Goal: Information Seeking & Learning: Learn about a topic

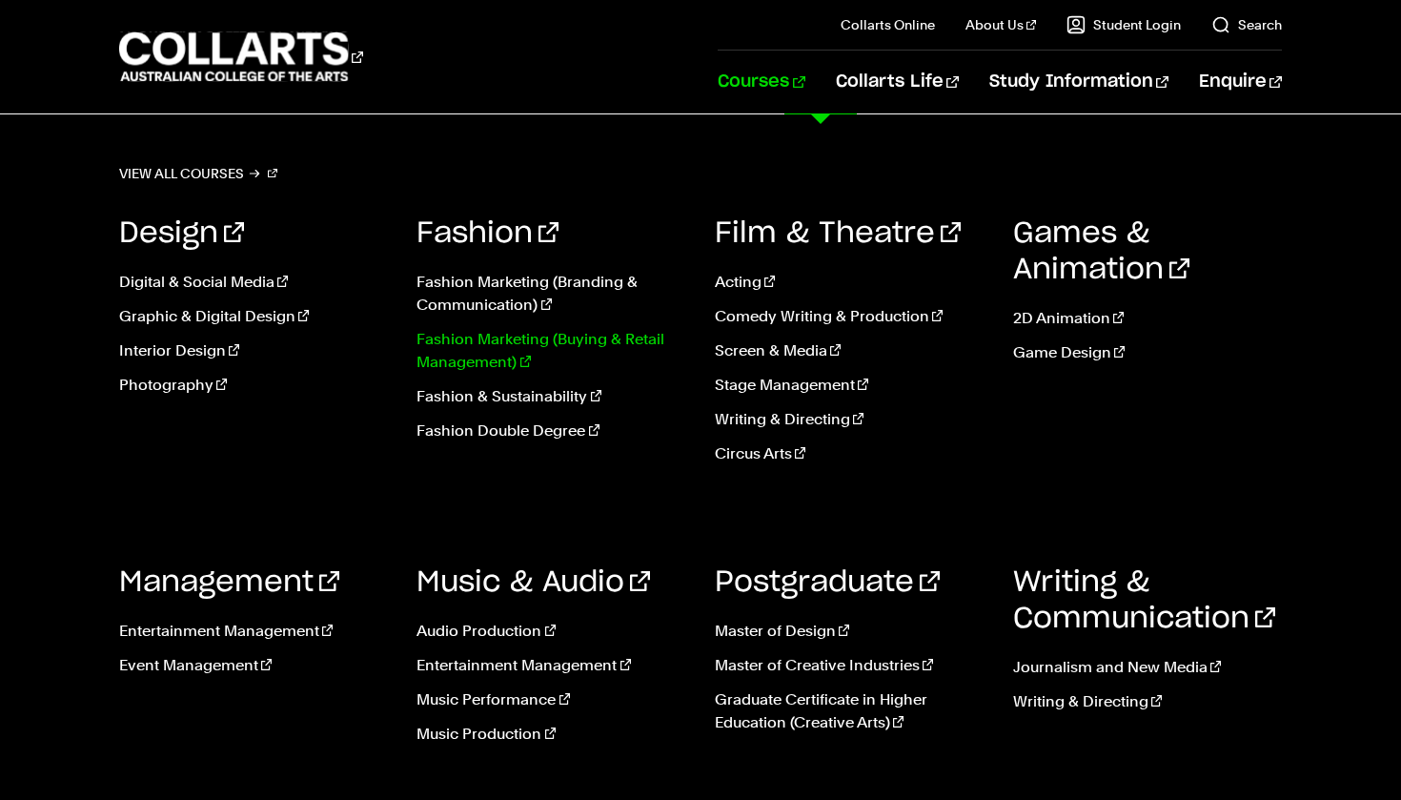
click at [616, 347] on link "Fashion Marketing (Buying & Retail Management)" at bounding box center [552, 351] width 270 height 46
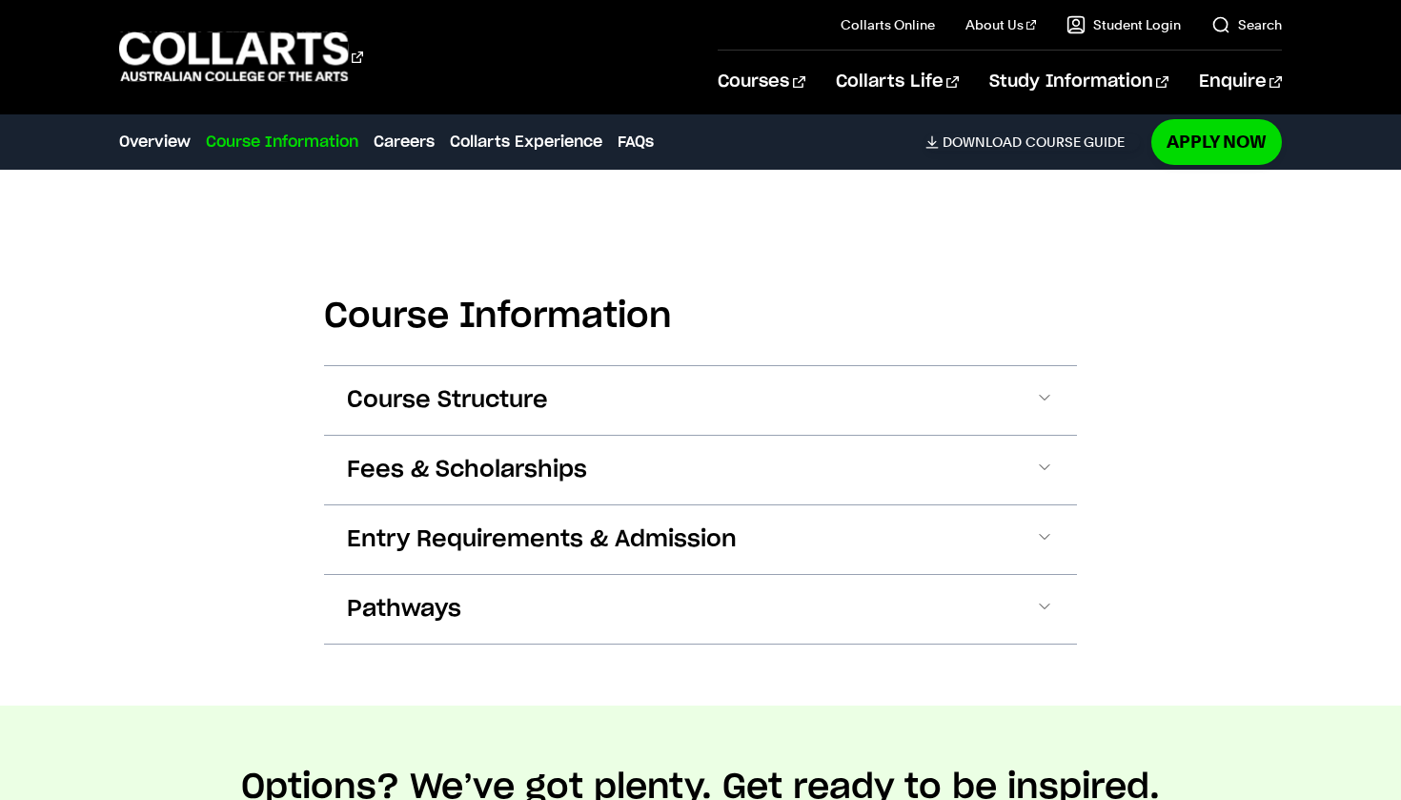
scroll to position [1927, 0]
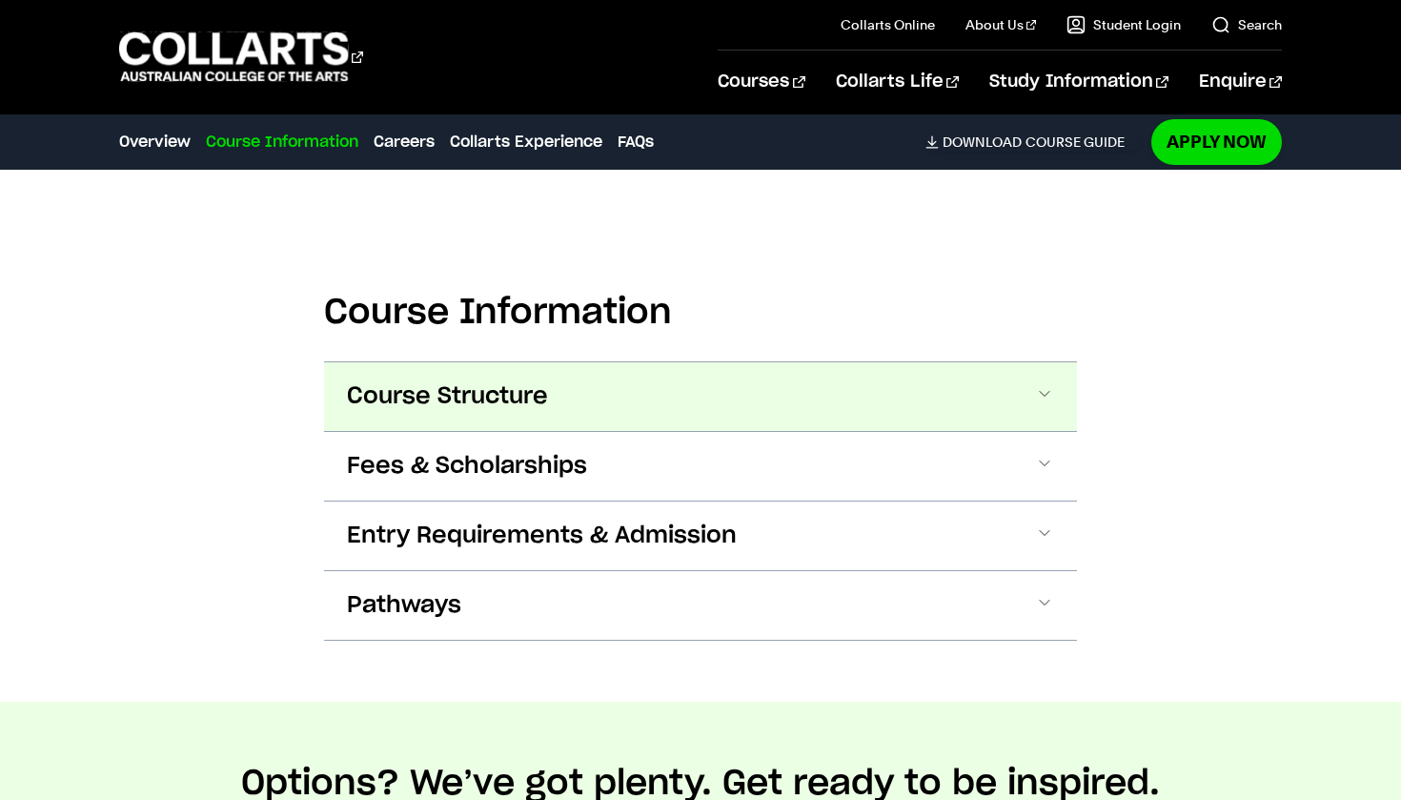
click at [1015, 397] on button "Course Structure" at bounding box center [700, 396] width 753 height 69
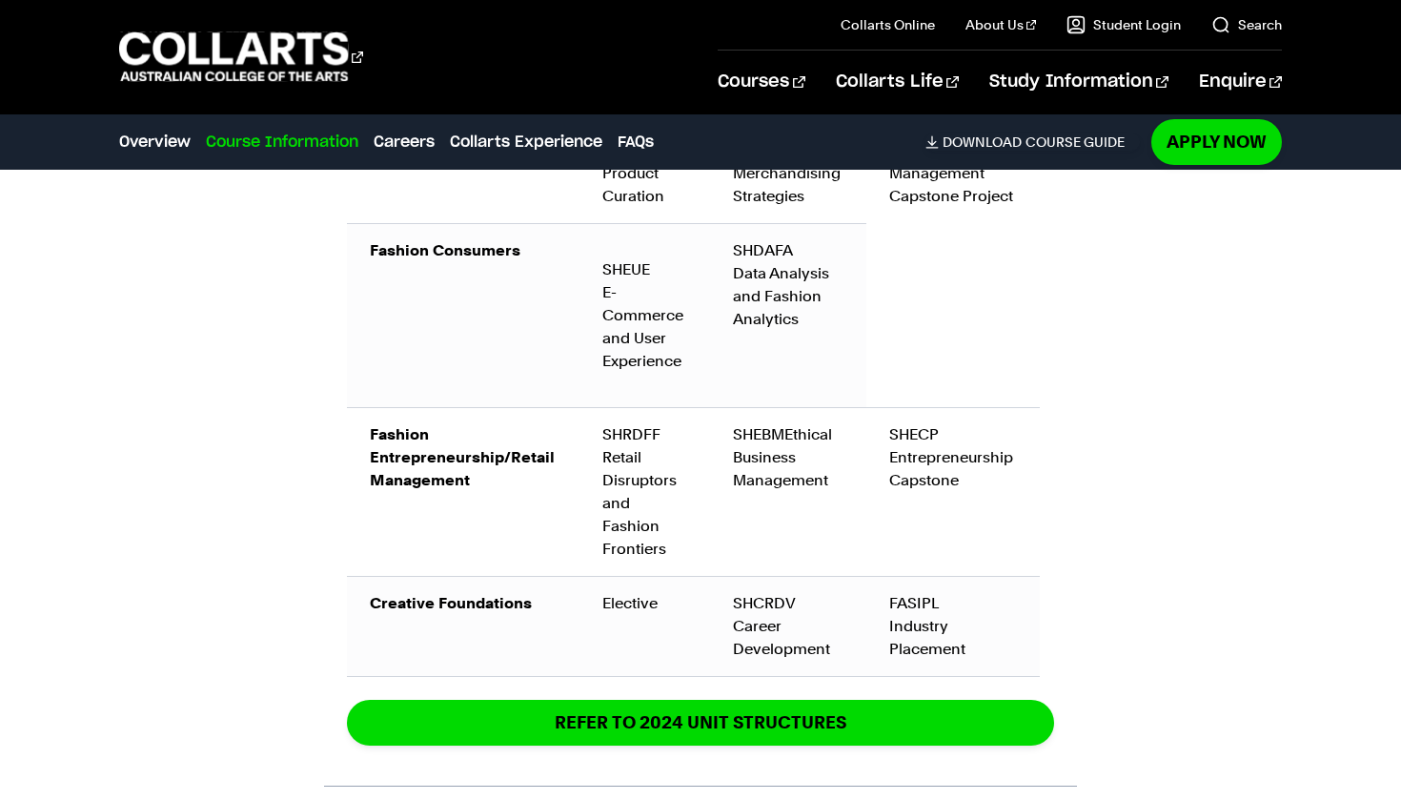
scroll to position [3194, 0]
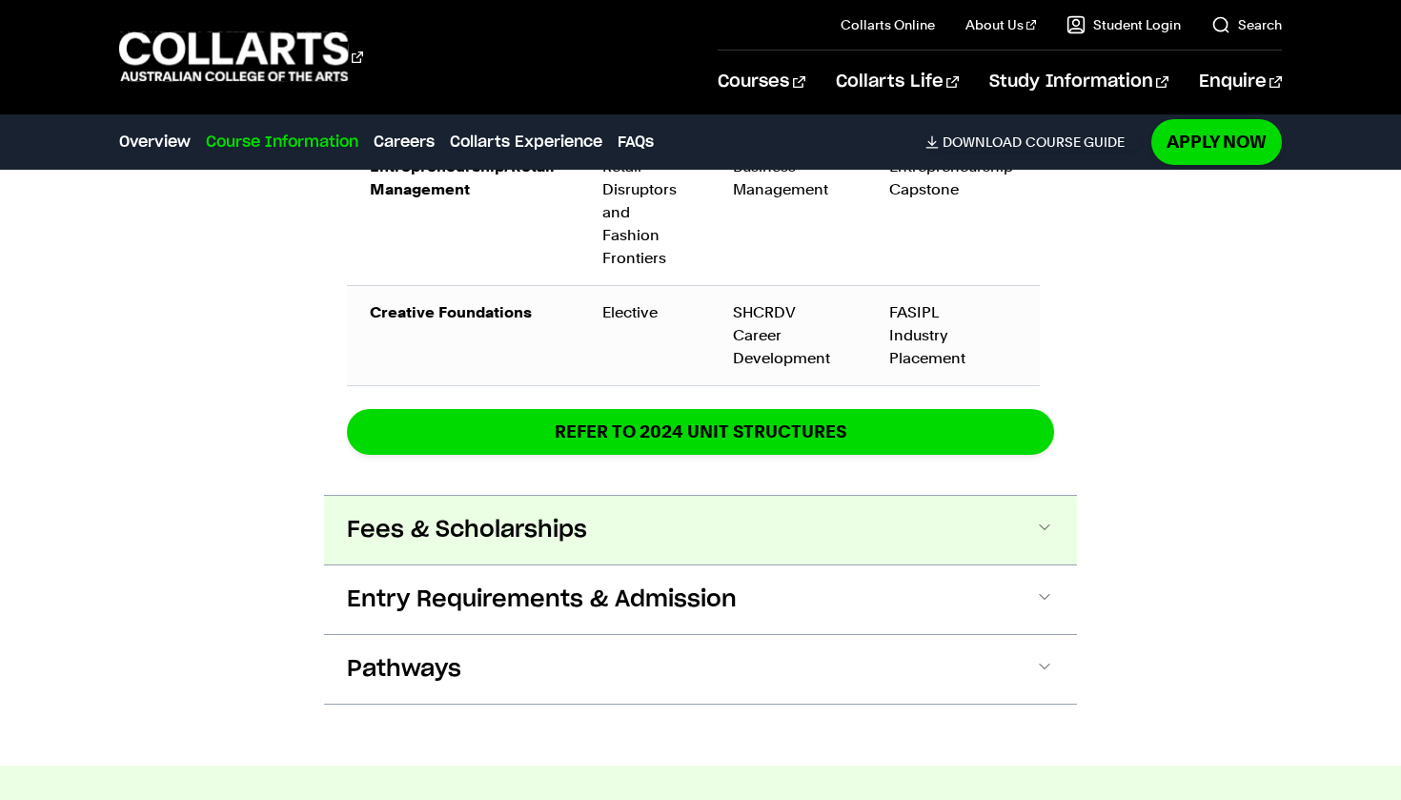
click at [1047, 527] on span at bounding box center [1044, 530] width 19 height 25
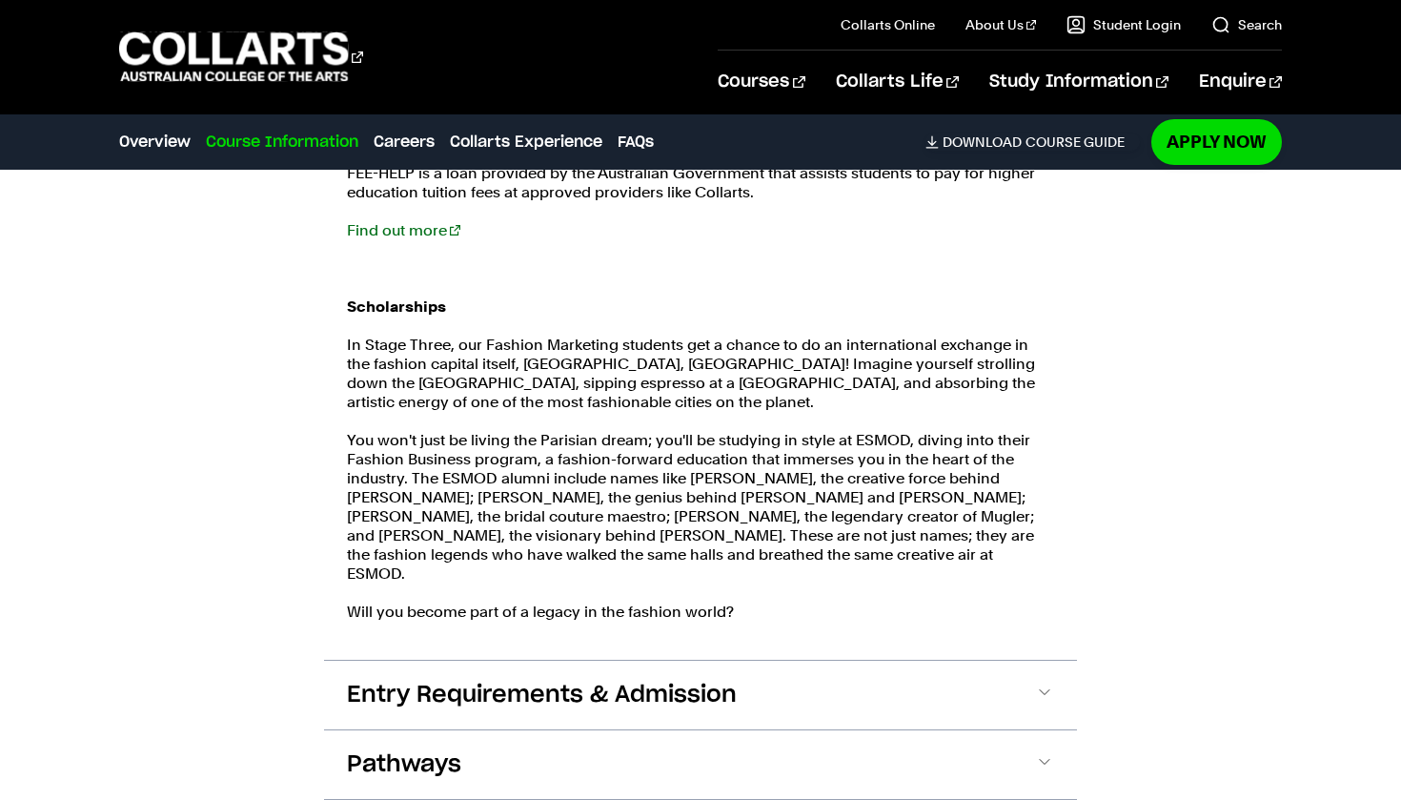
scroll to position [4207, 0]
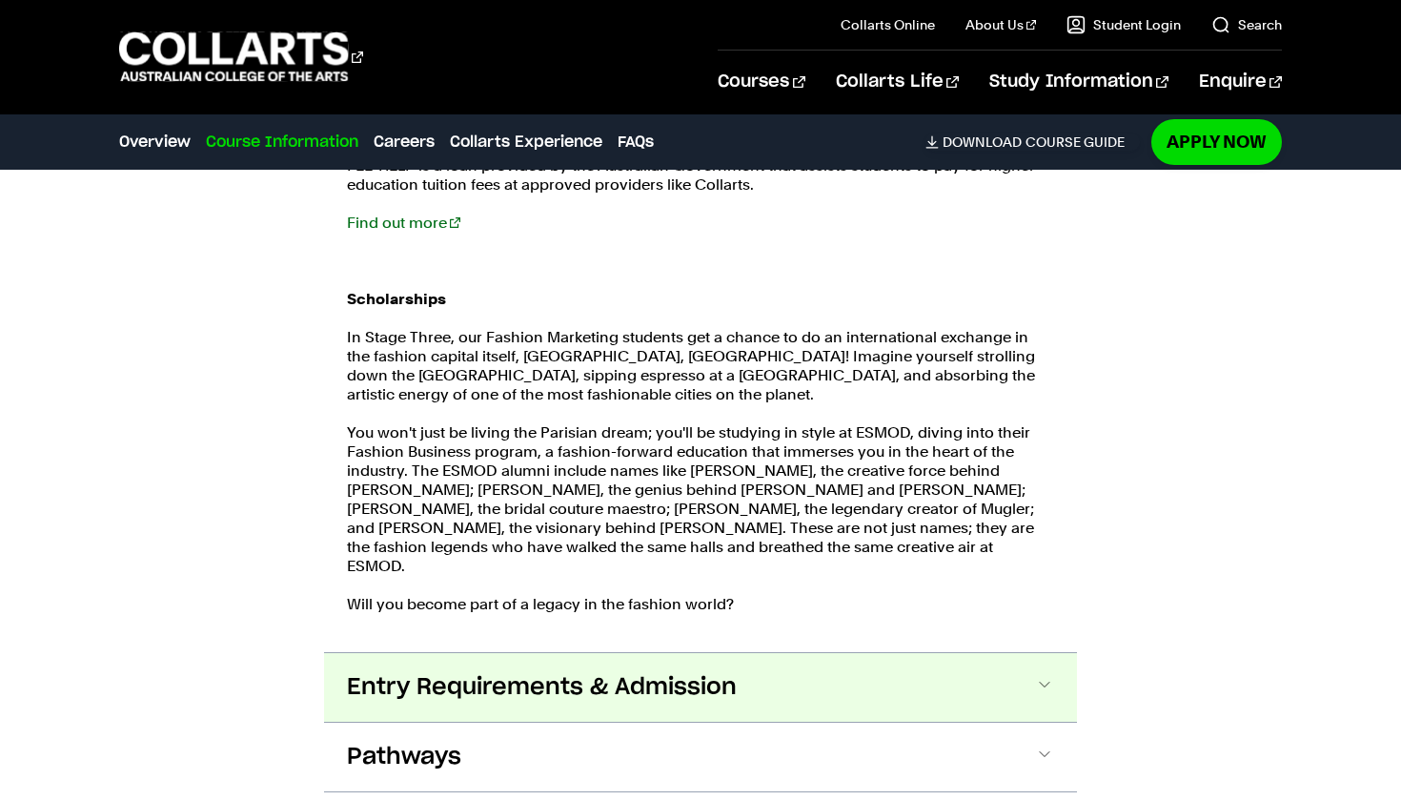
click at [1056, 679] on button "Entry Requirements & Admission" at bounding box center [700, 687] width 753 height 69
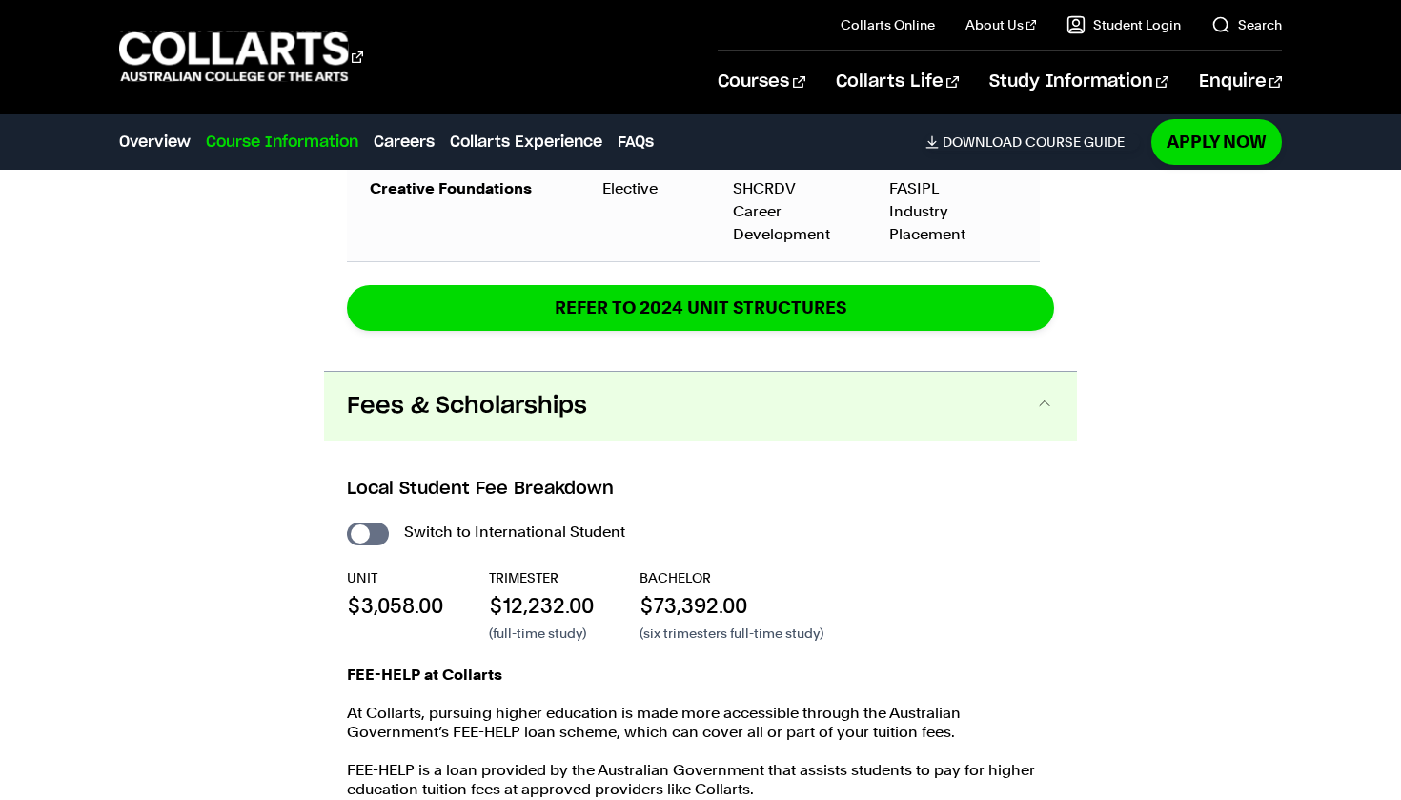
scroll to position [3598, 0]
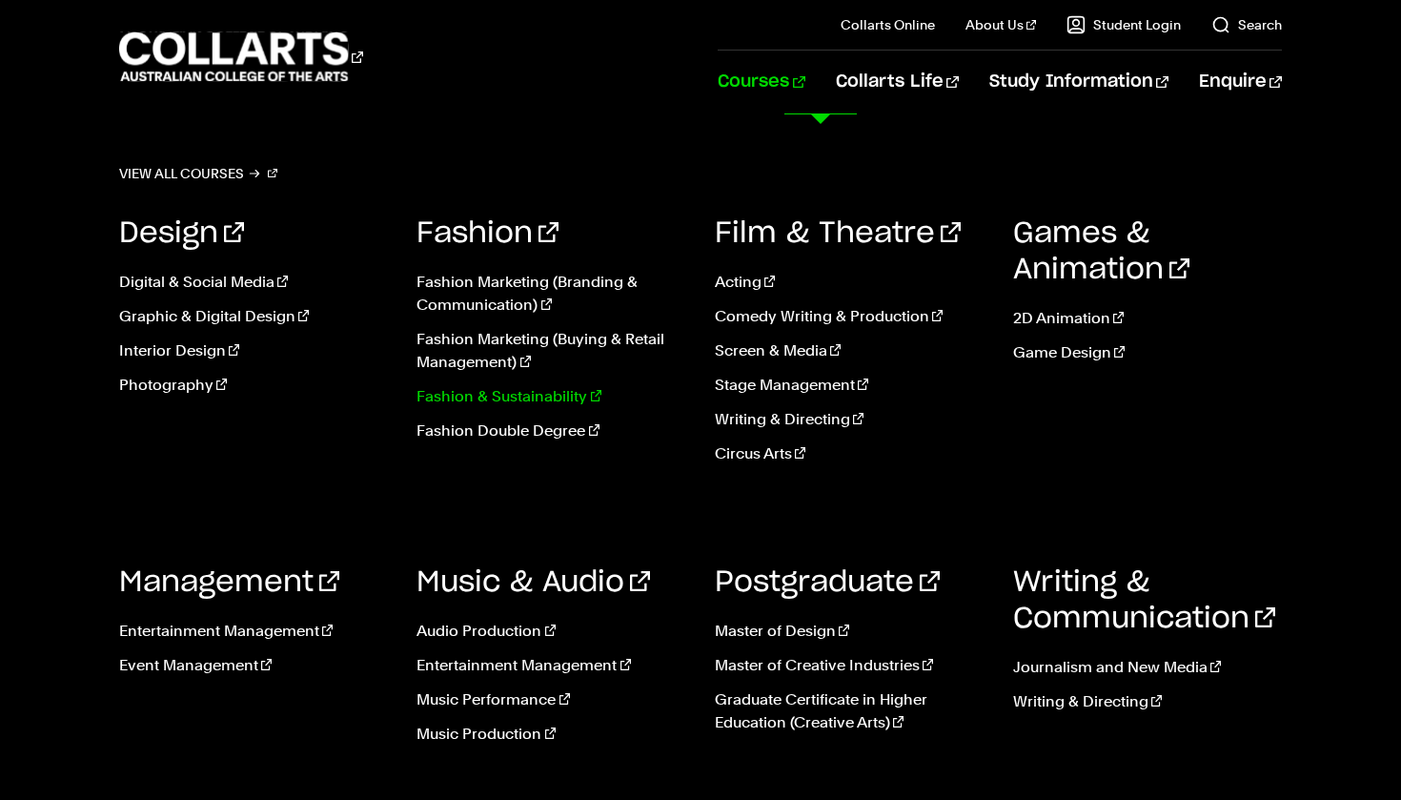
click at [534, 397] on link "Fashion & Sustainability" at bounding box center [552, 396] width 270 height 23
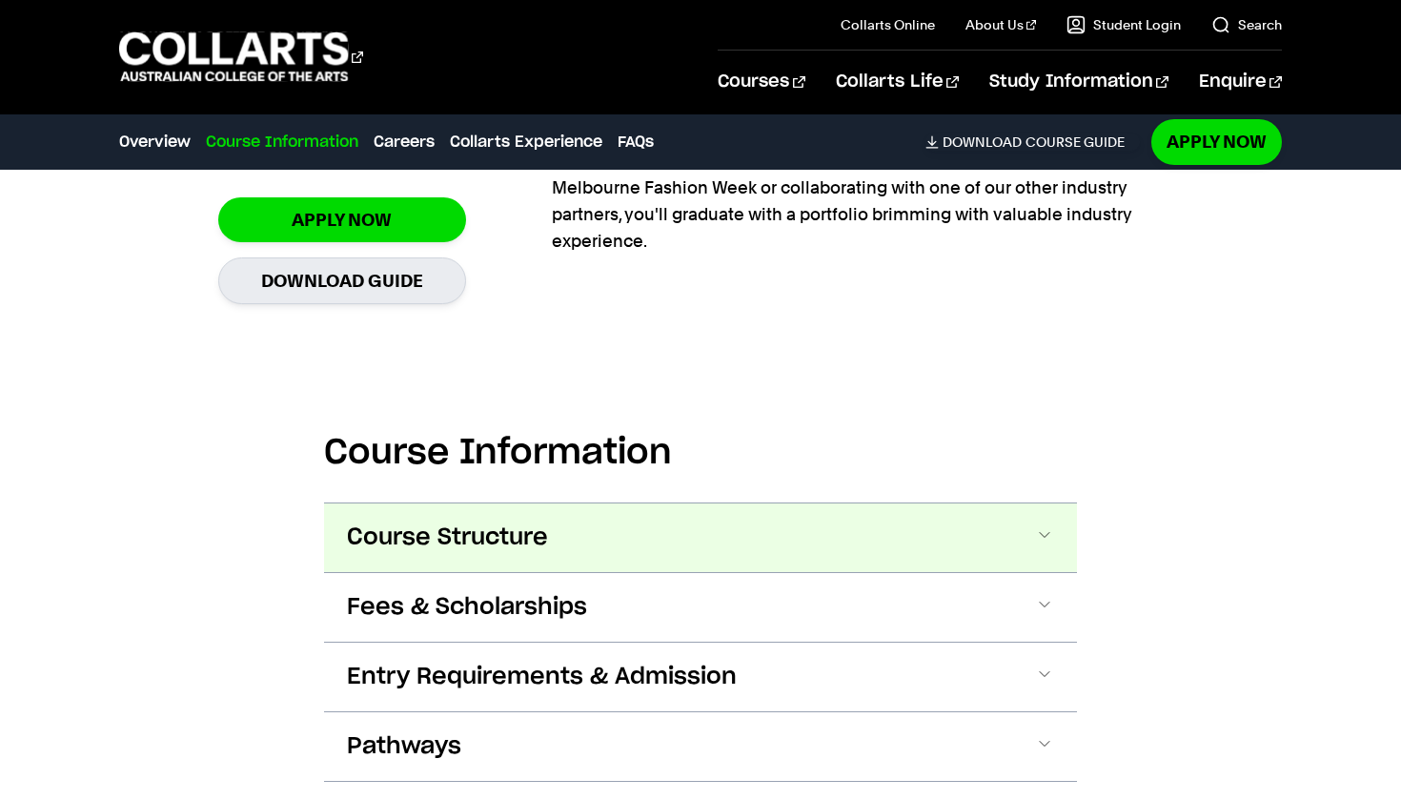
click at [1027, 516] on button "Course Structure" at bounding box center [700, 537] width 753 height 69
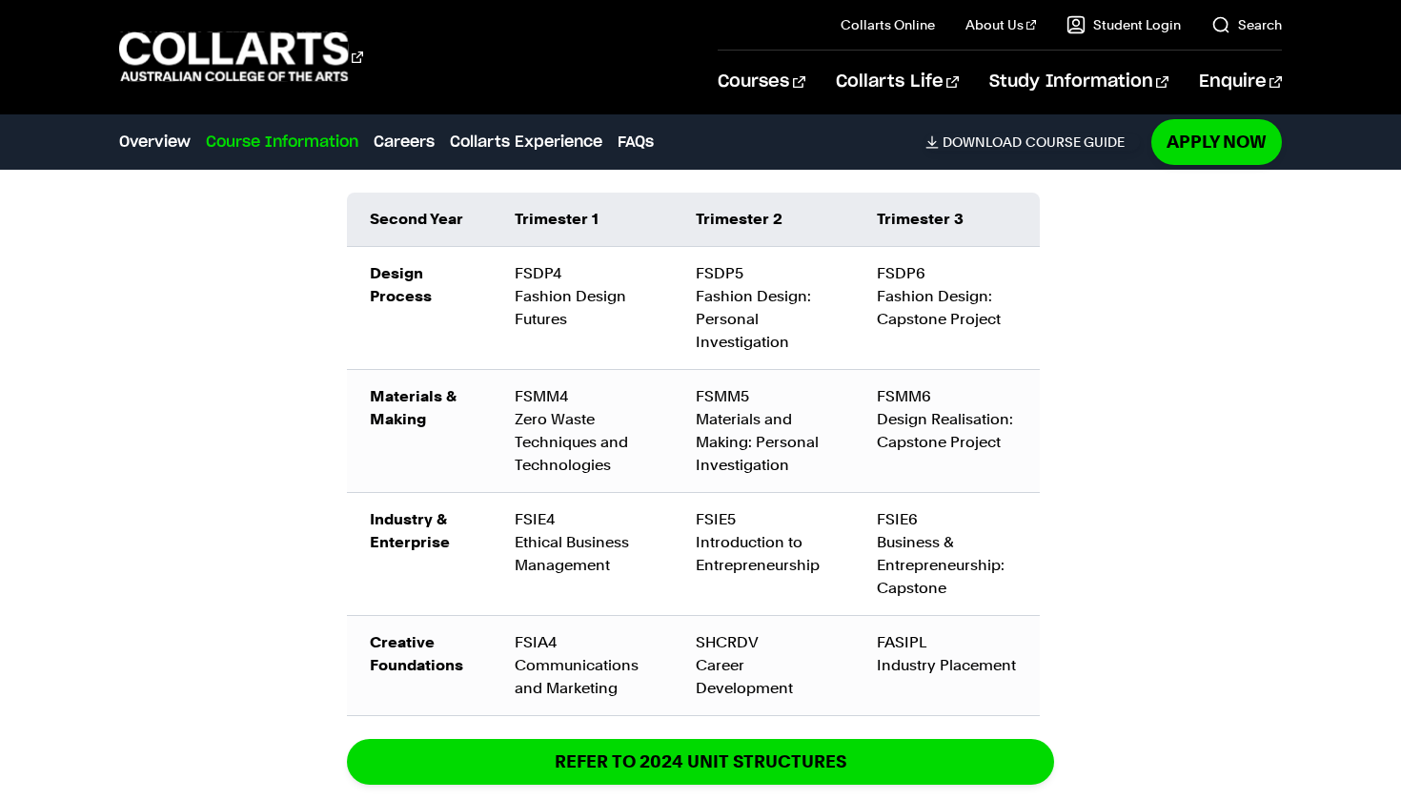
scroll to position [2986, 0]
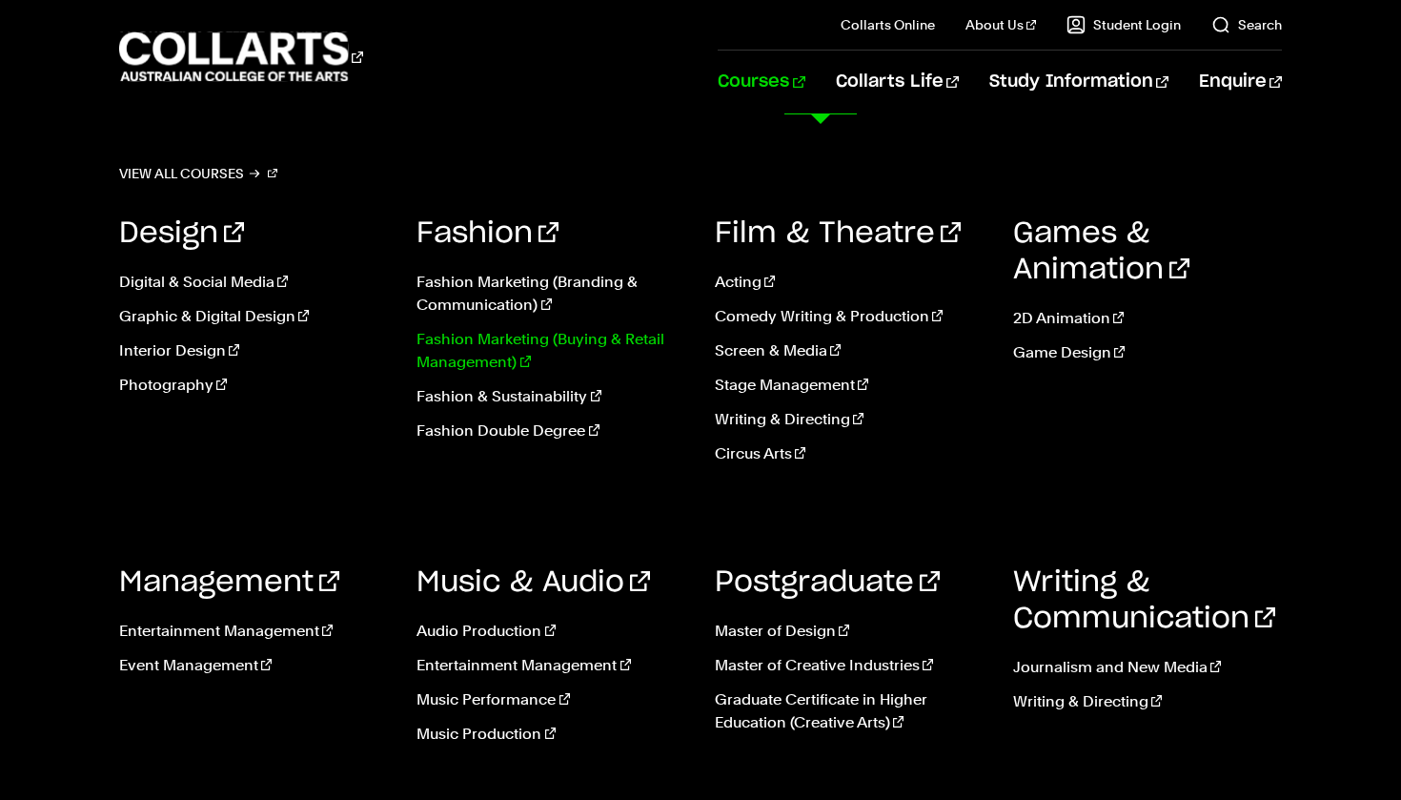
click at [601, 337] on link "Fashion Marketing (Buying & Retail Management)" at bounding box center [552, 351] width 270 height 46
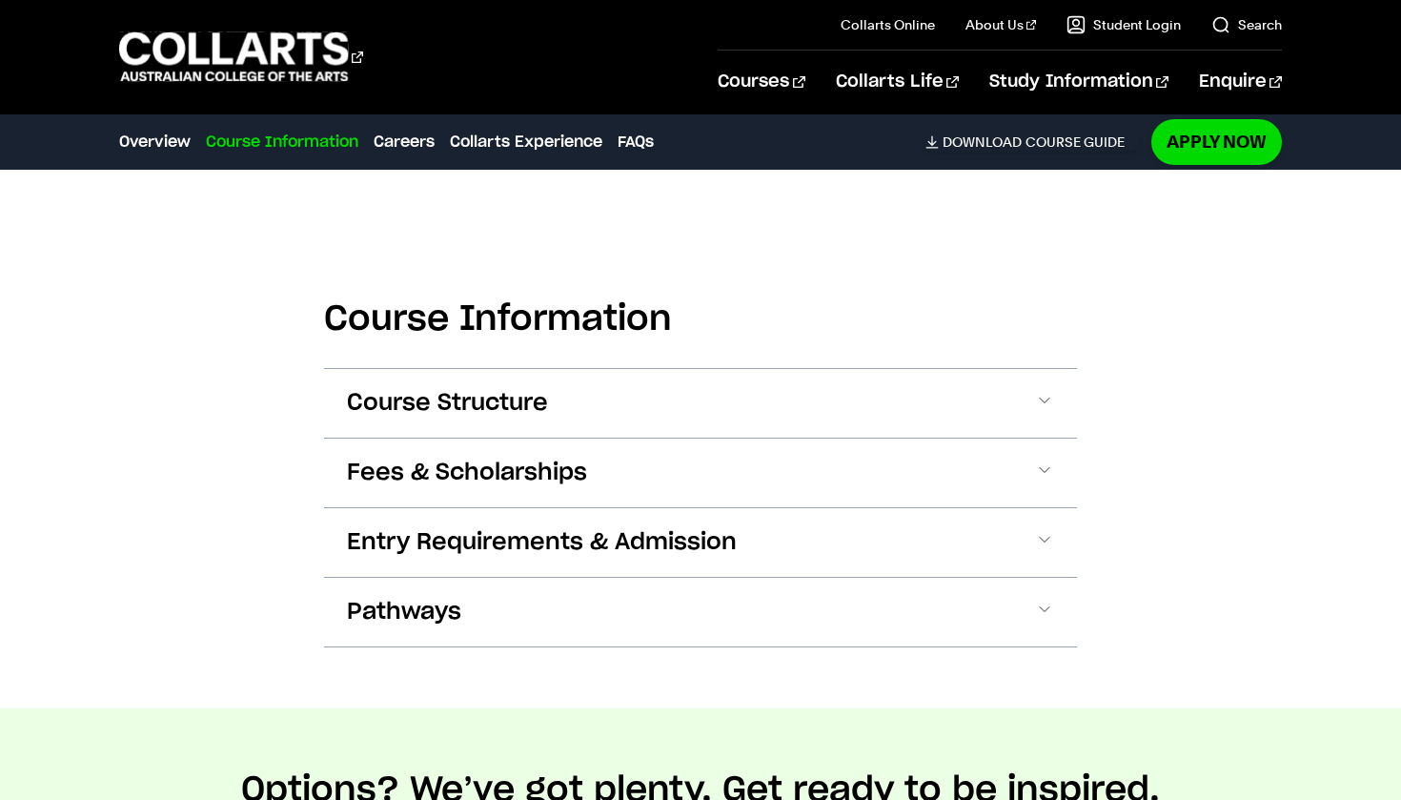
scroll to position [1922, 0]
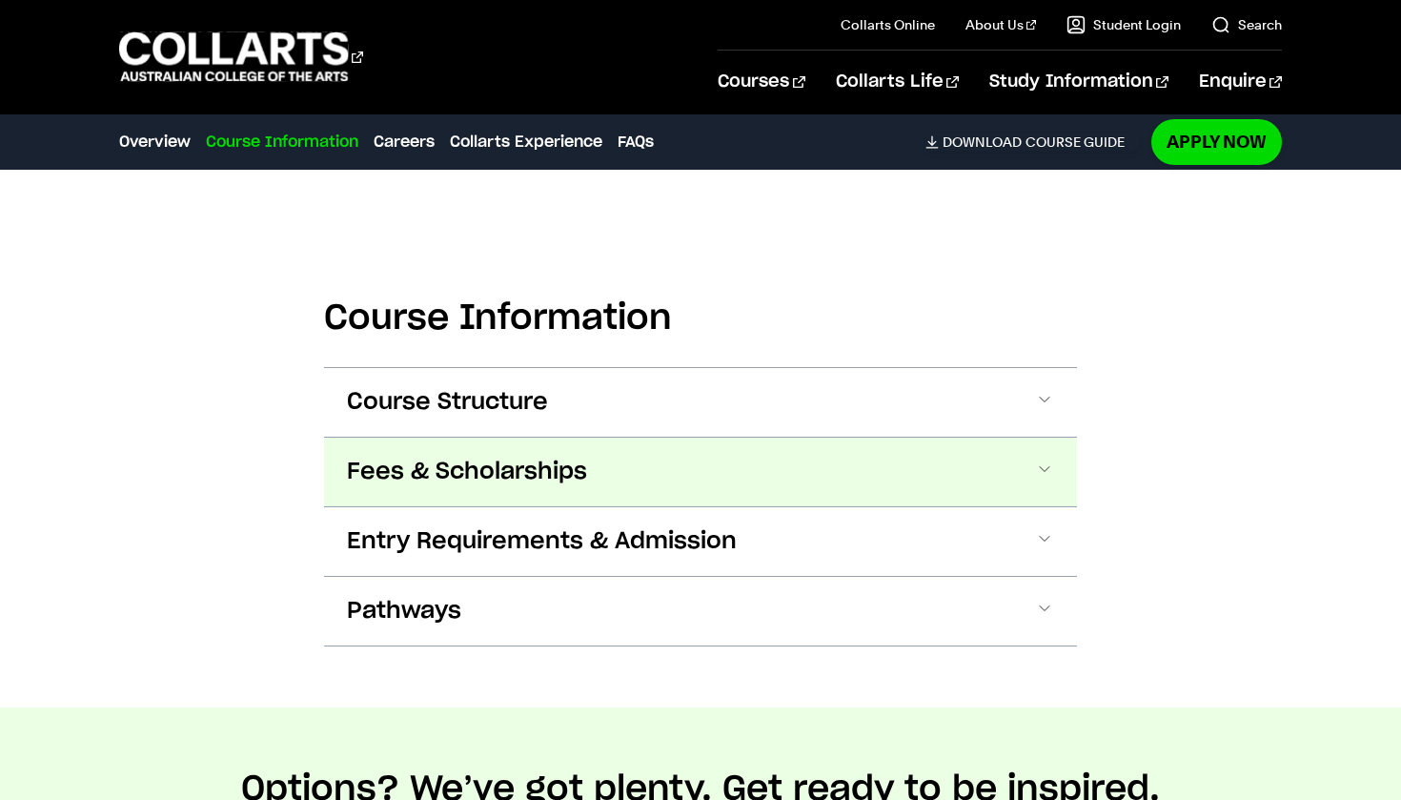
click at [1042, 483] on span at bounding box center [1044, 471] width 19 height 25
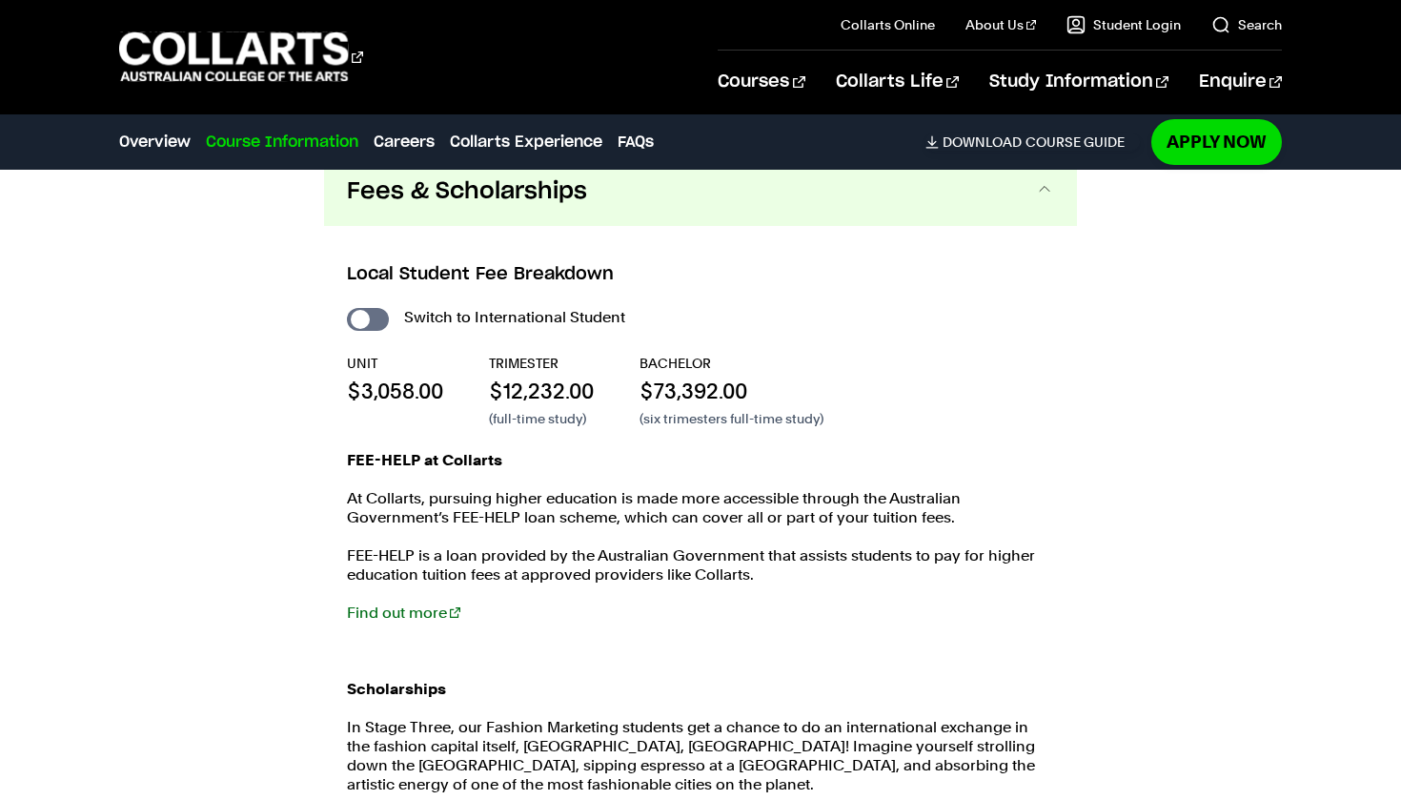
scroll to position [2201, 0]
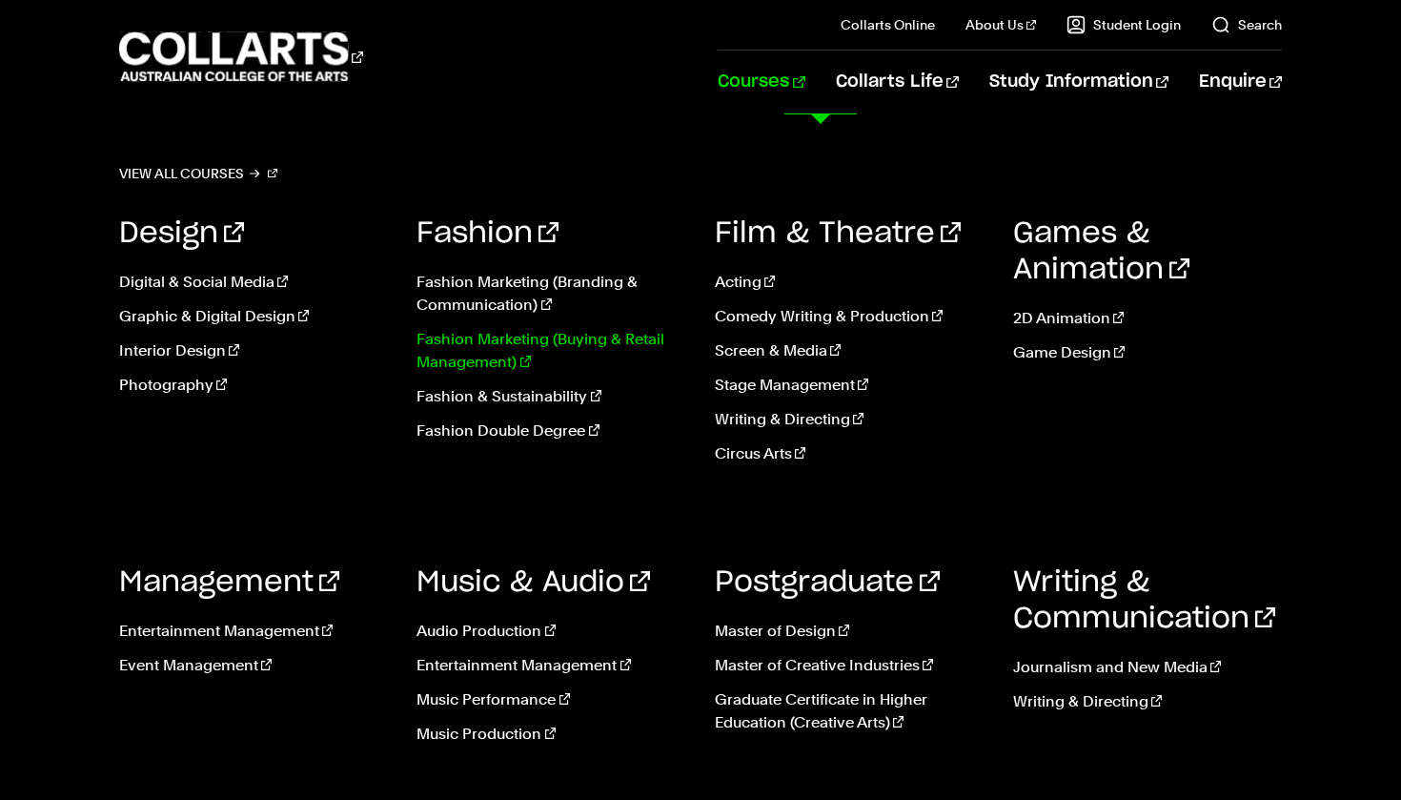
click at [632, 346] on link "Fashion Marketing (Buying & Retail Management)" at bounding box center [552, 351] width 270 height 46
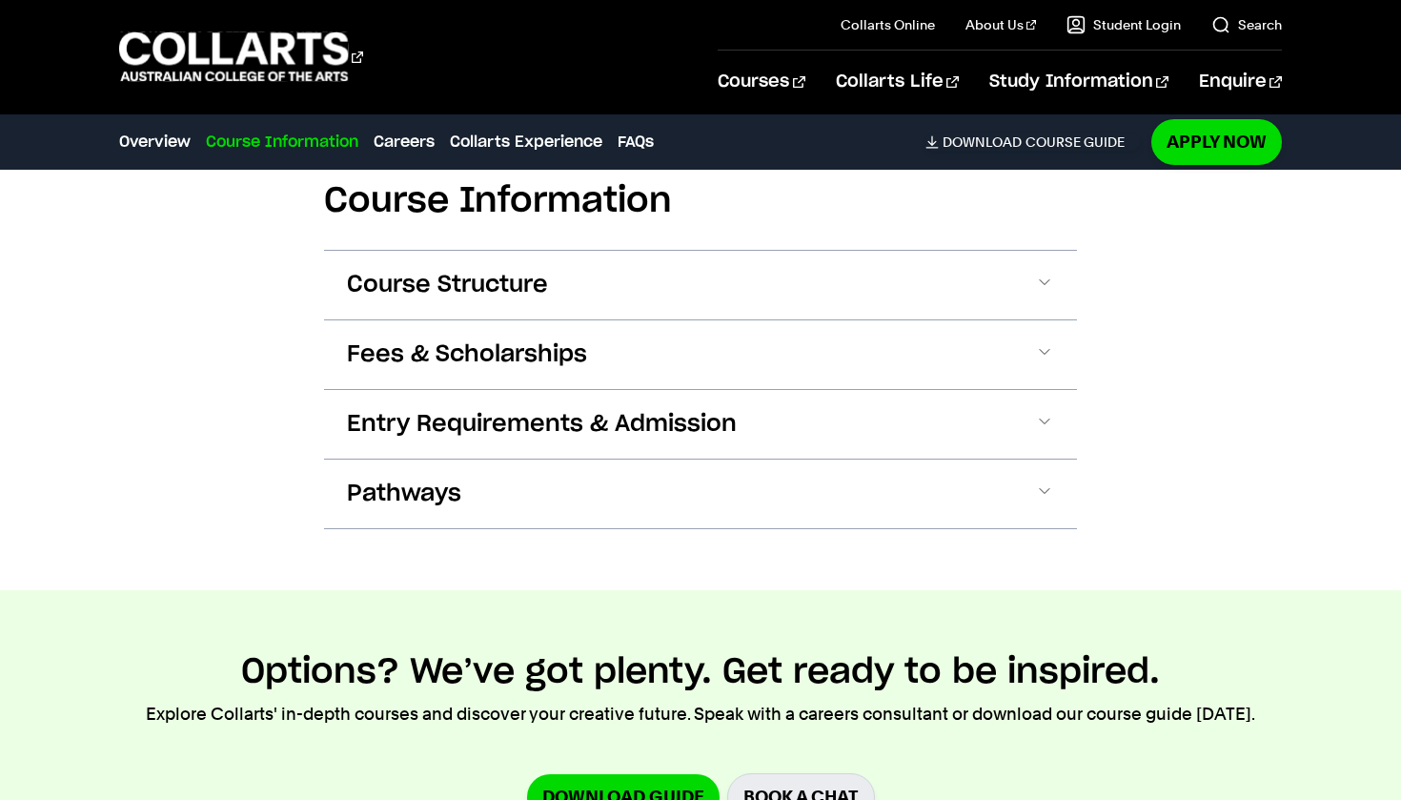
scroll to position [2031, 0]
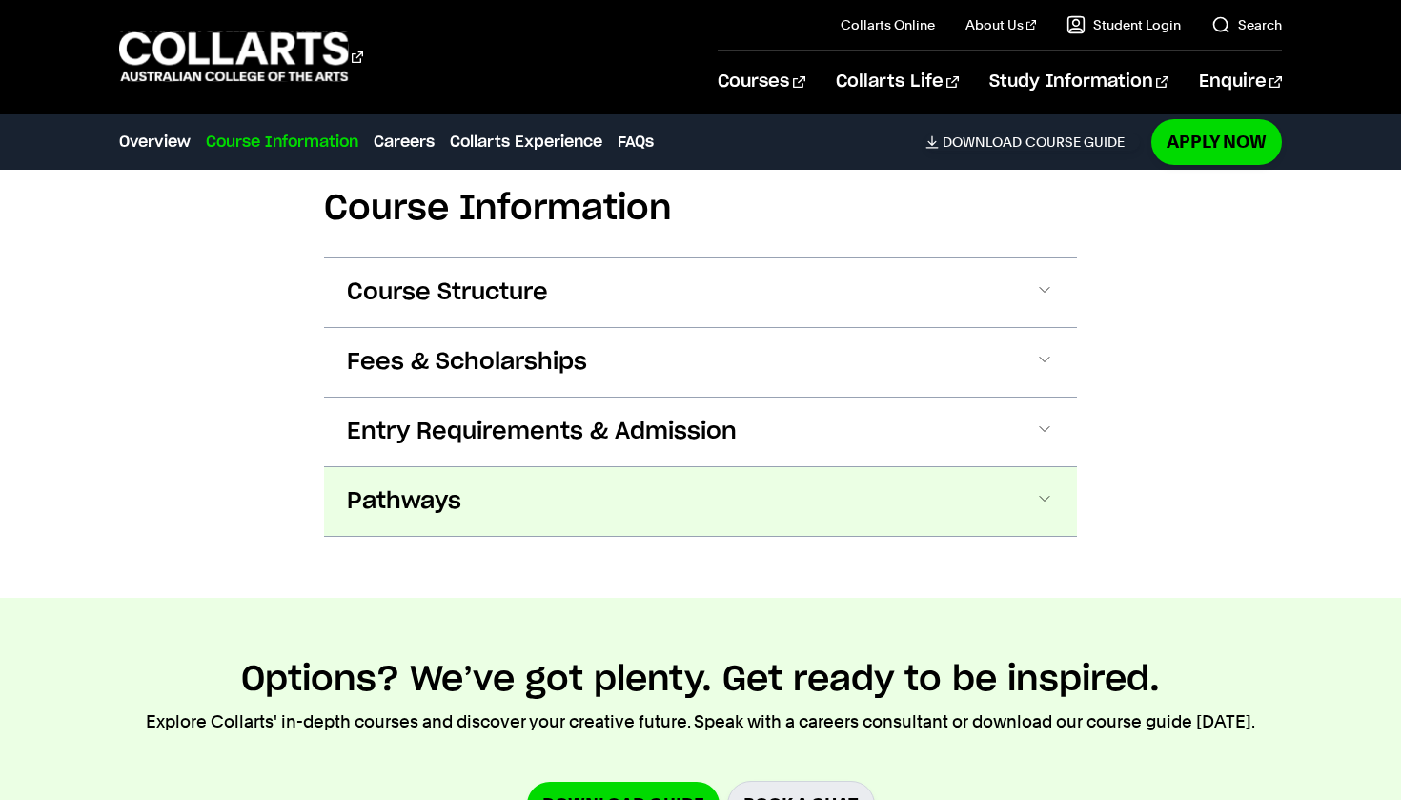
click at [921, 512] on button "Pathways" at bounding box center [700, 501] width 753 height 69
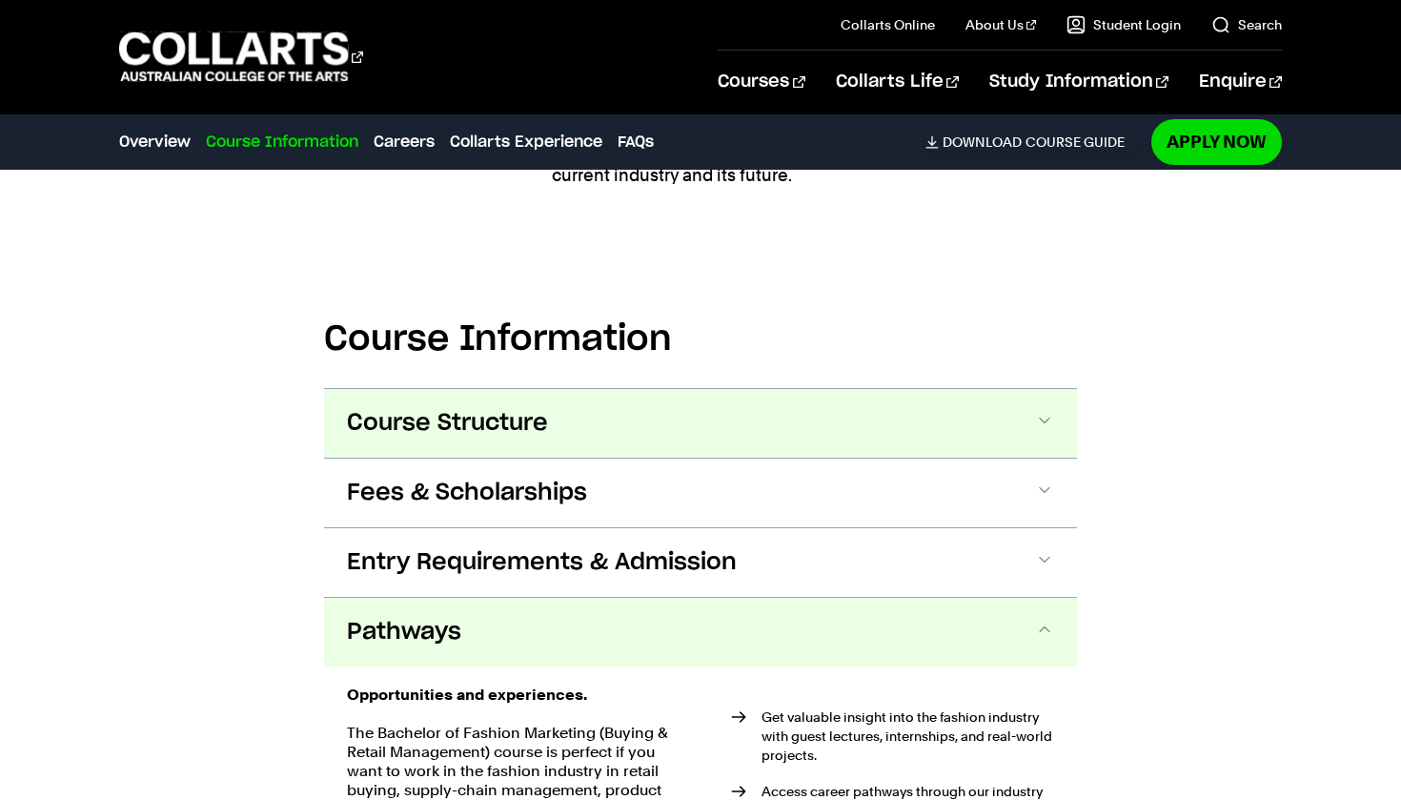
scroll to position [1903, 0]
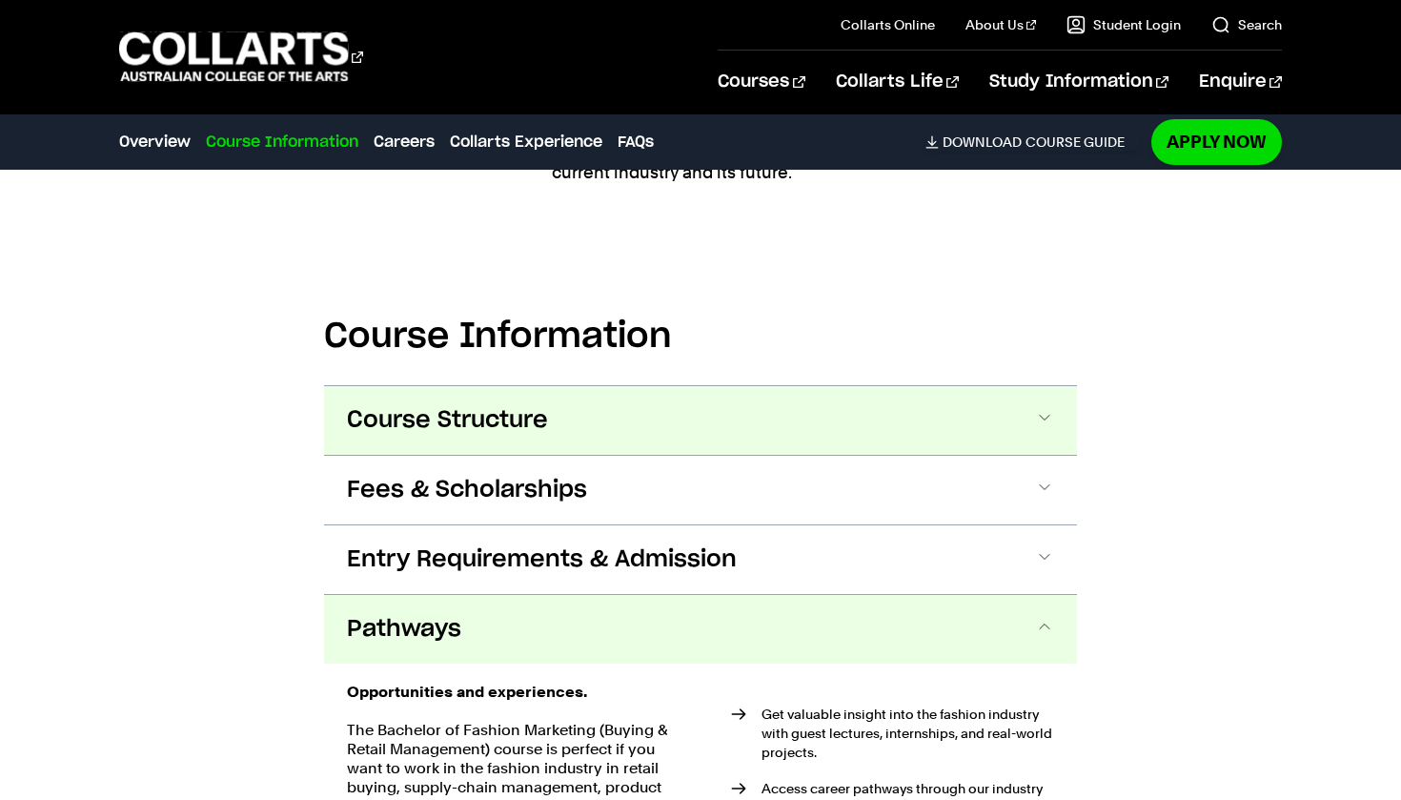
click at [928, 434] on button "Course Structure" at bounding box center [700, 420] width 753 height 69
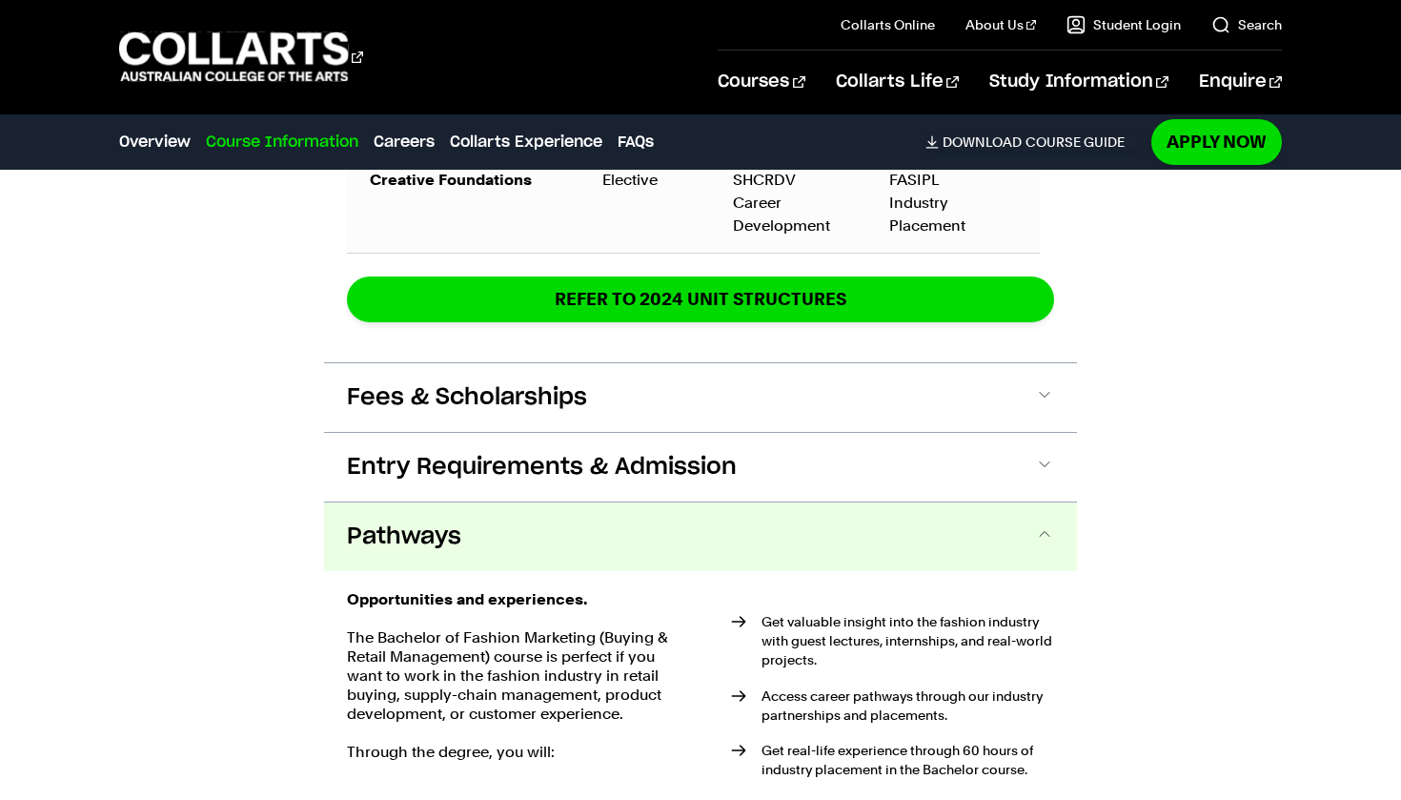
scroll to position [3619, 0]
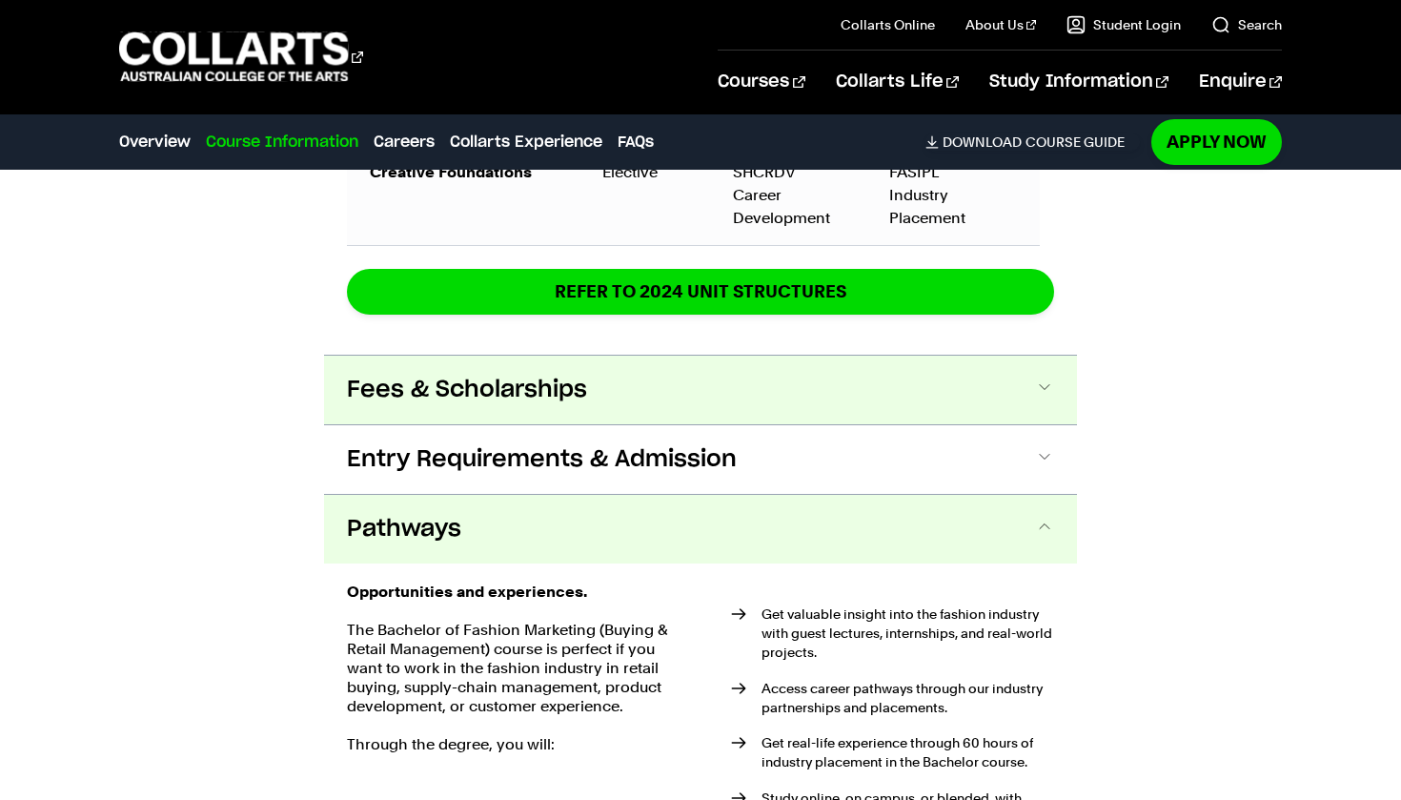
click at [959, 400] on button "Fees & Scholarships" at bounding box center [700, 390] width 753 height 69
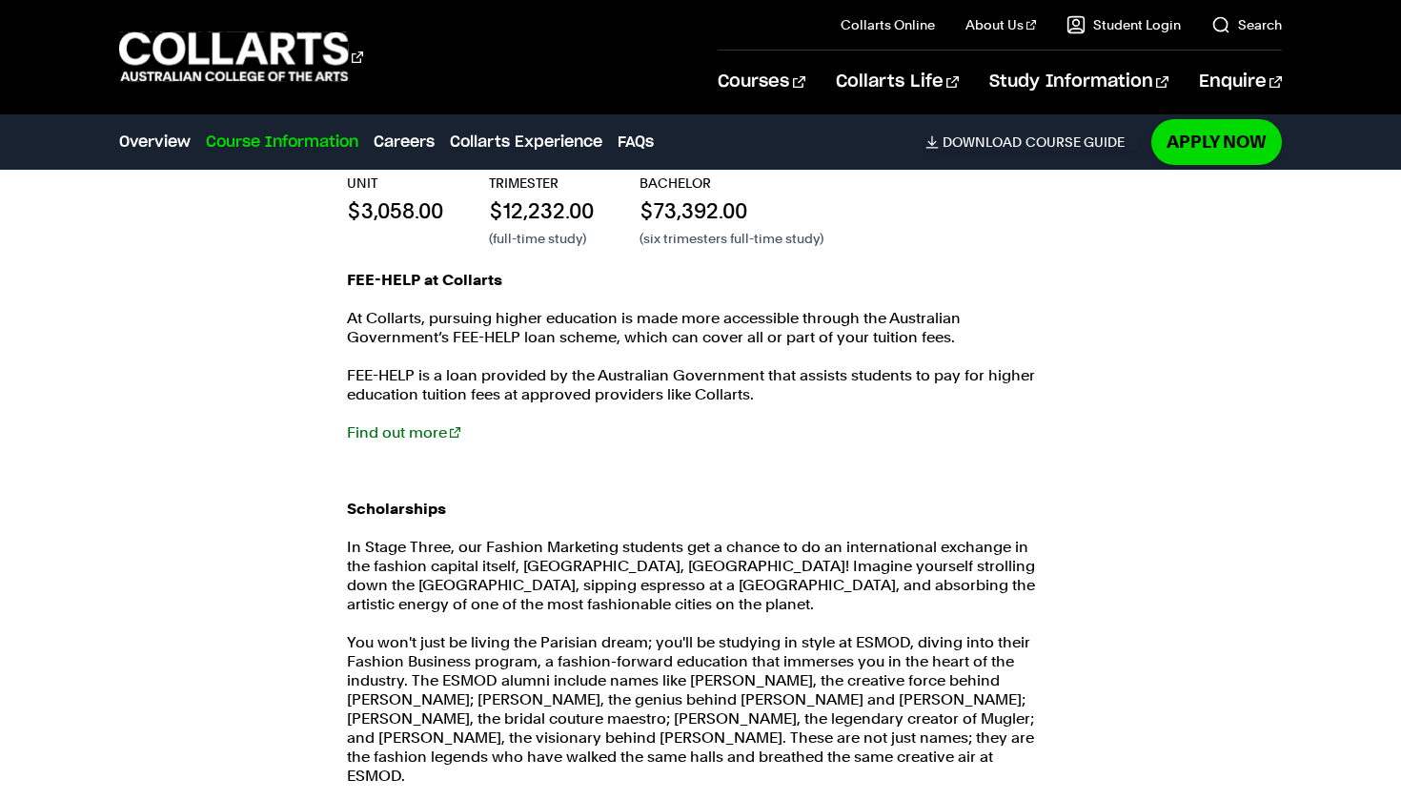
scroll to position [3994, 0]
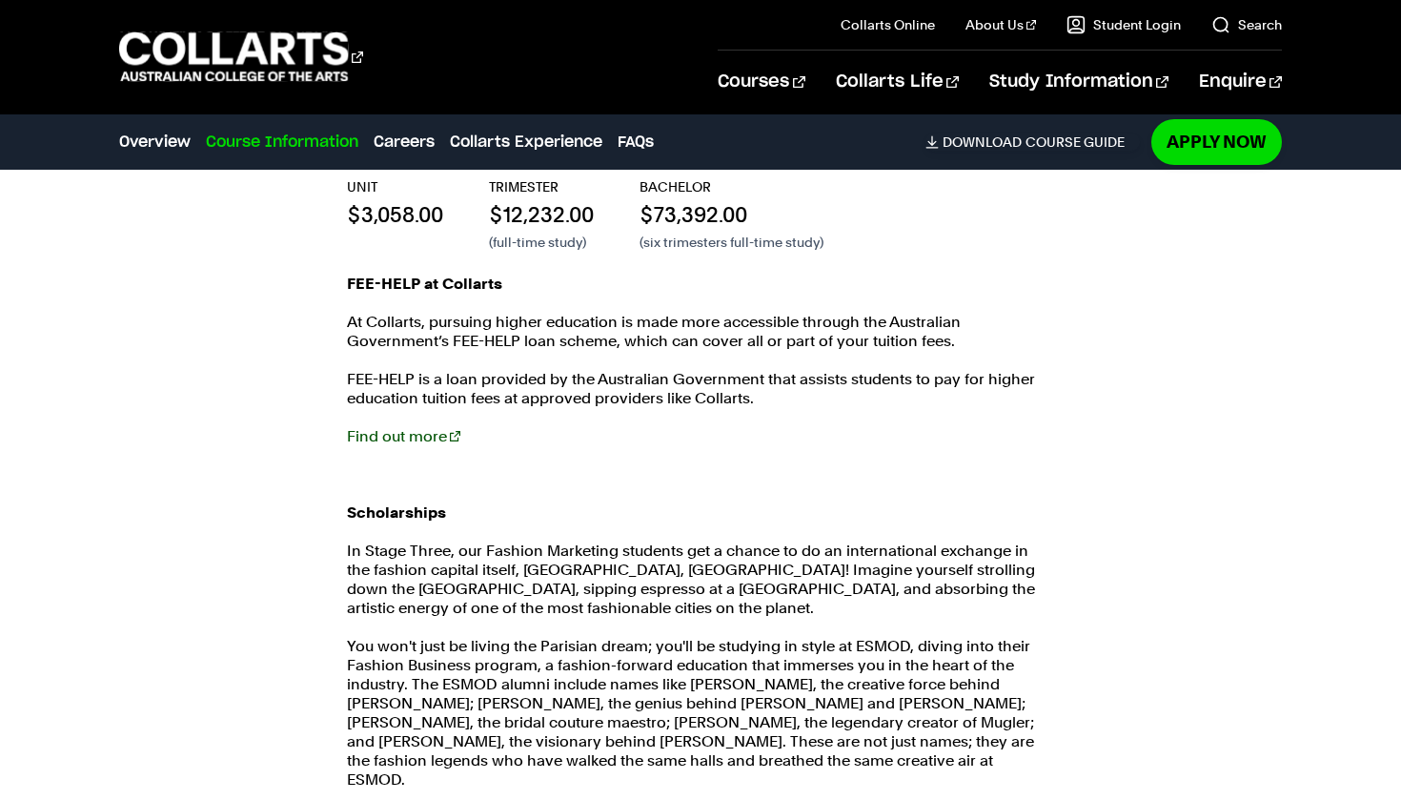
click at [412, 437] on link "Find out more" at bounding box center [403, 436] width 113 height 18
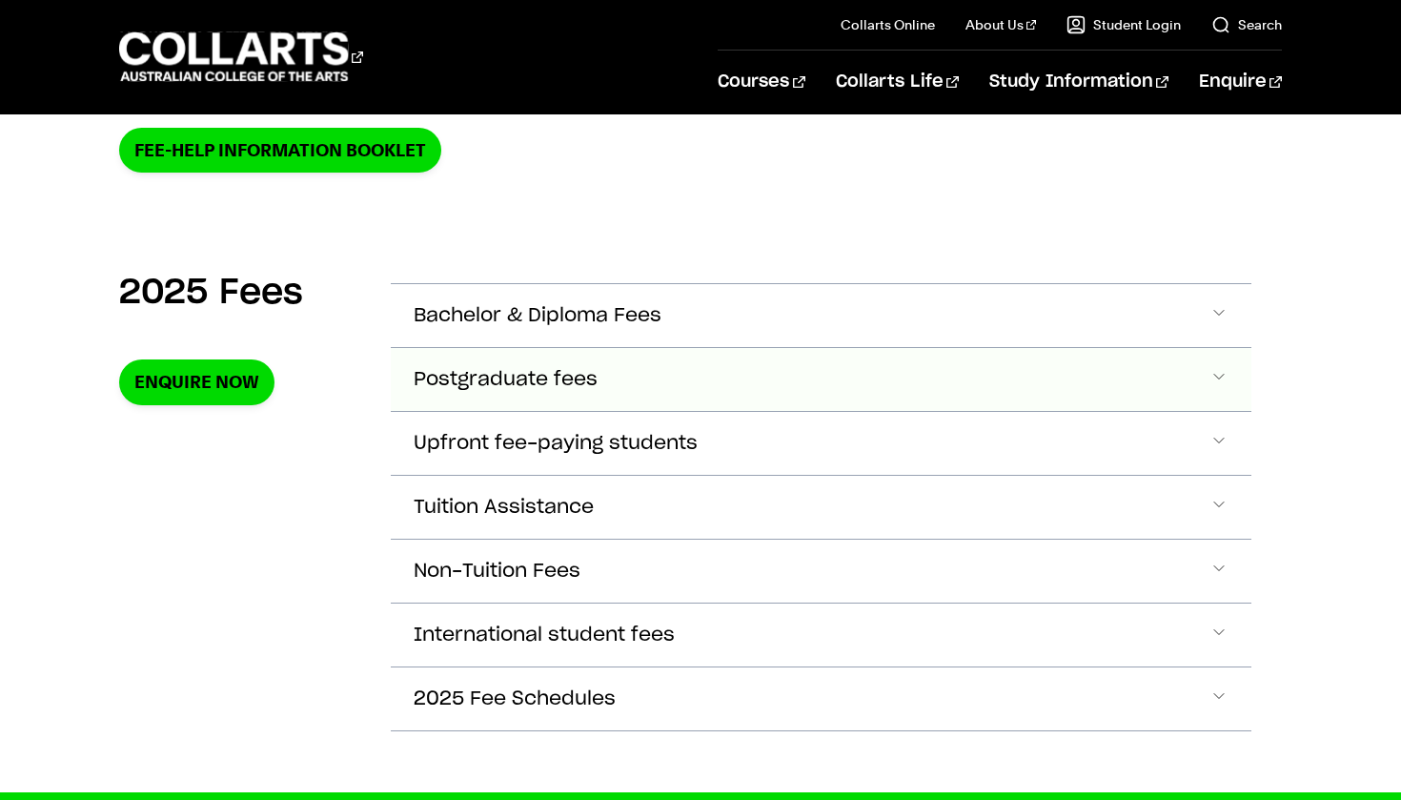
scroll to position [563, 0]
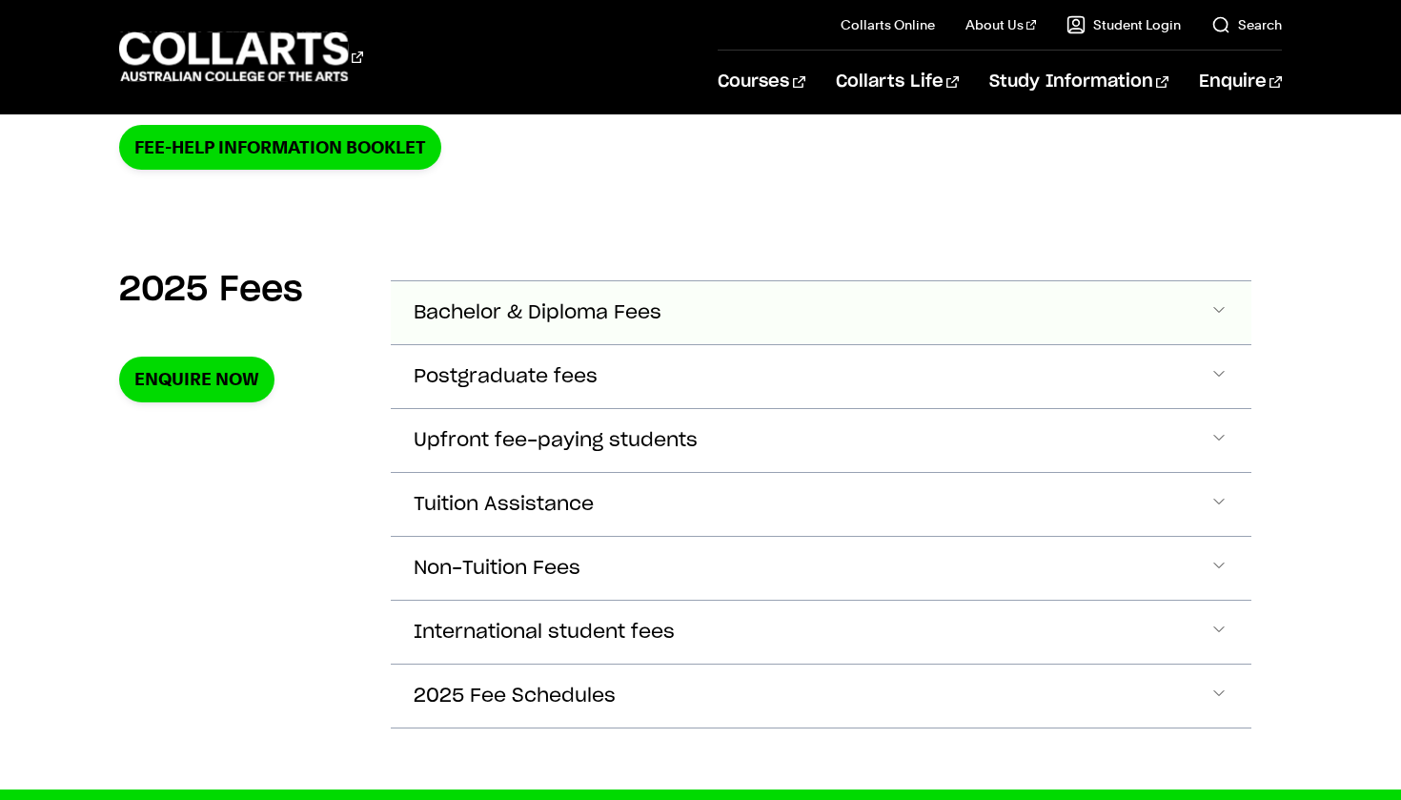
click at [588, 316] on span "Bachelor & Diploma Fees" at bounding box center [538, 313] width 248 height 22
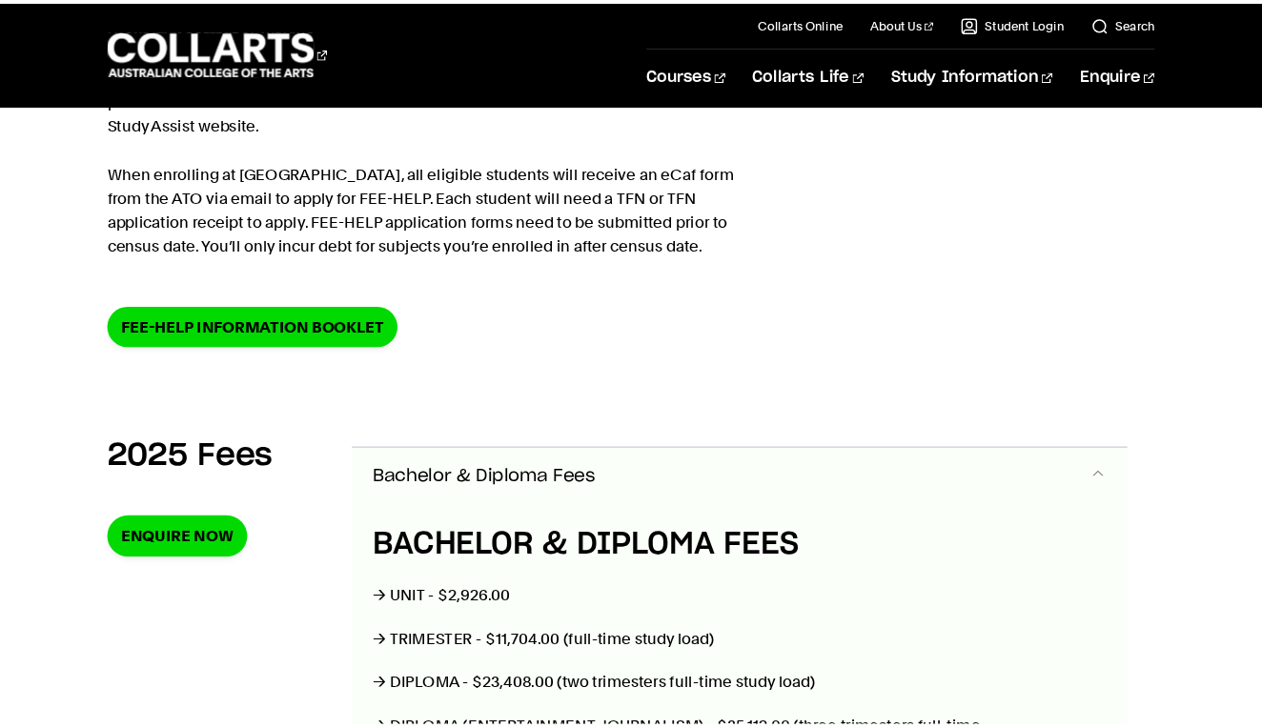
scroll to position [289, 0]
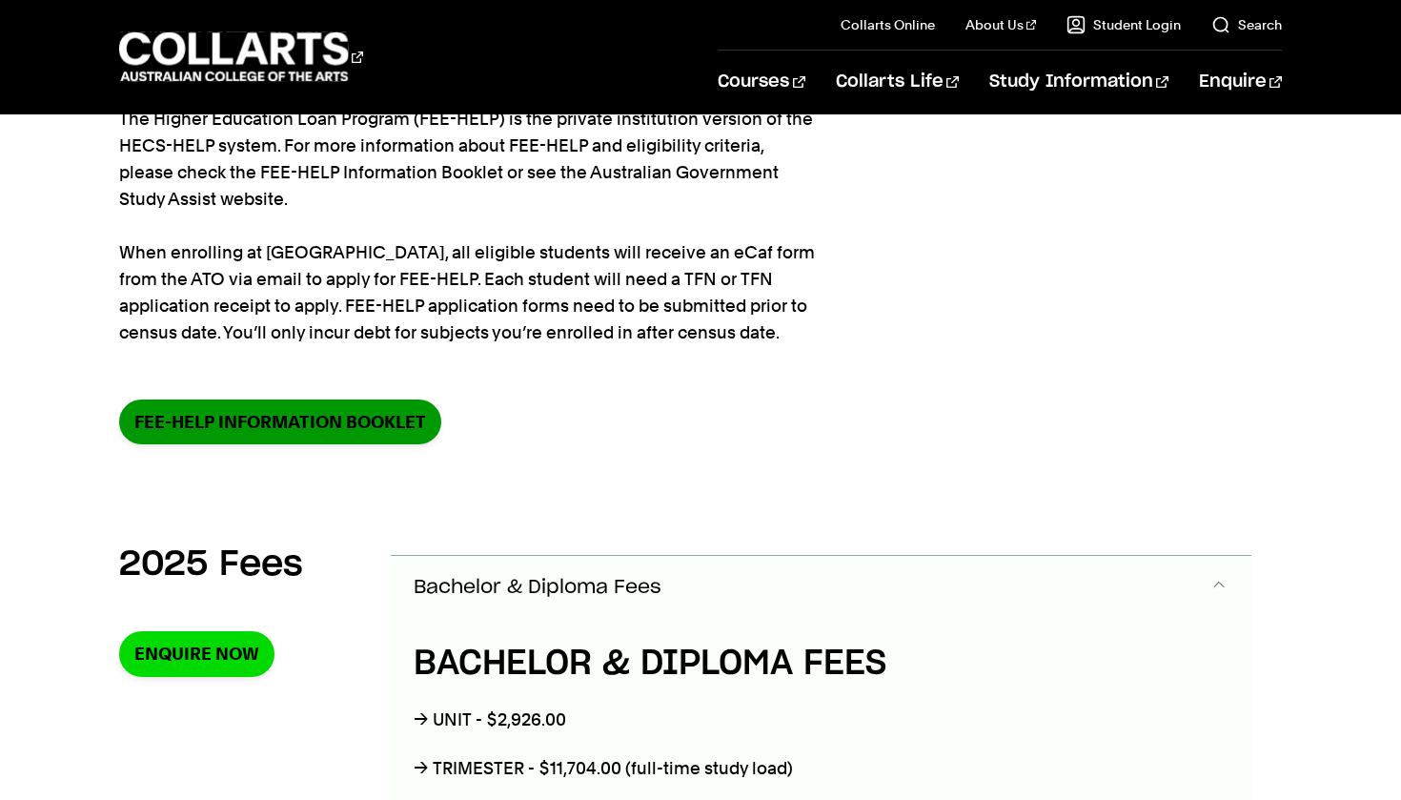
click at [311, 429] on link "FEE-HELP information booklet" at bounding box center [280, 421] width 322 height 45
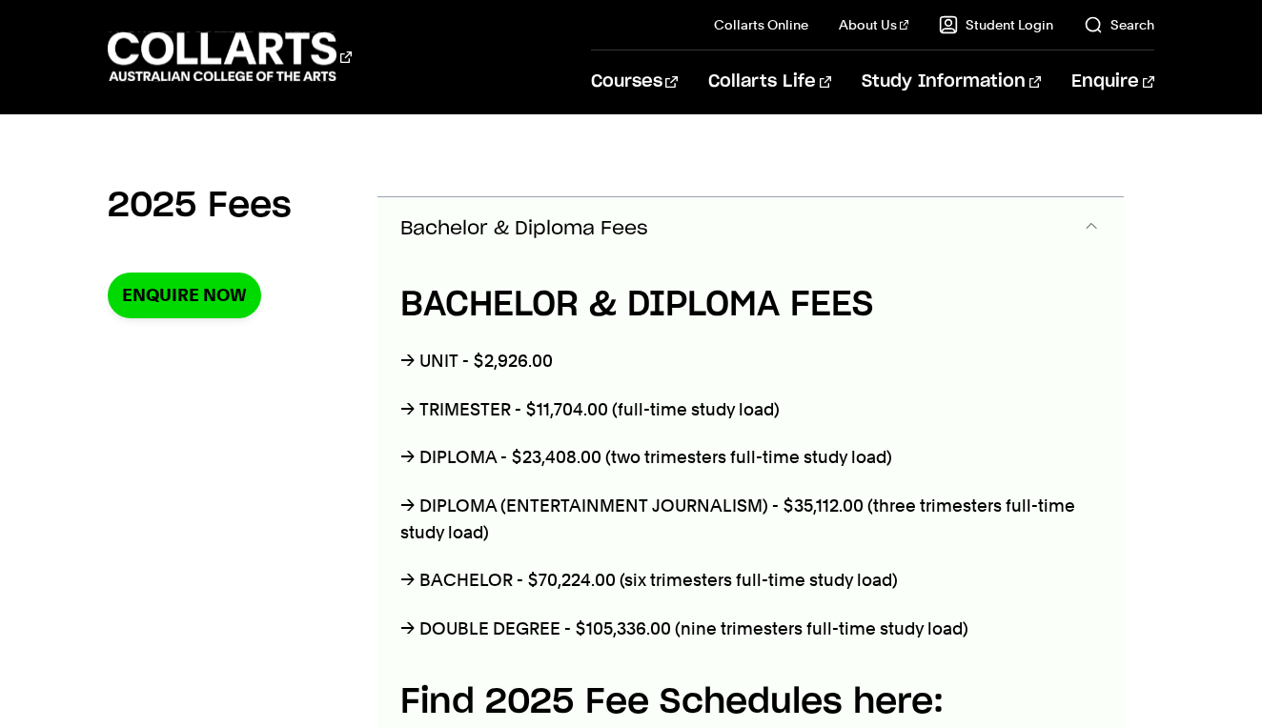
scroll to position [644, 0]
